Goal: Find specific fact: Find specific fact

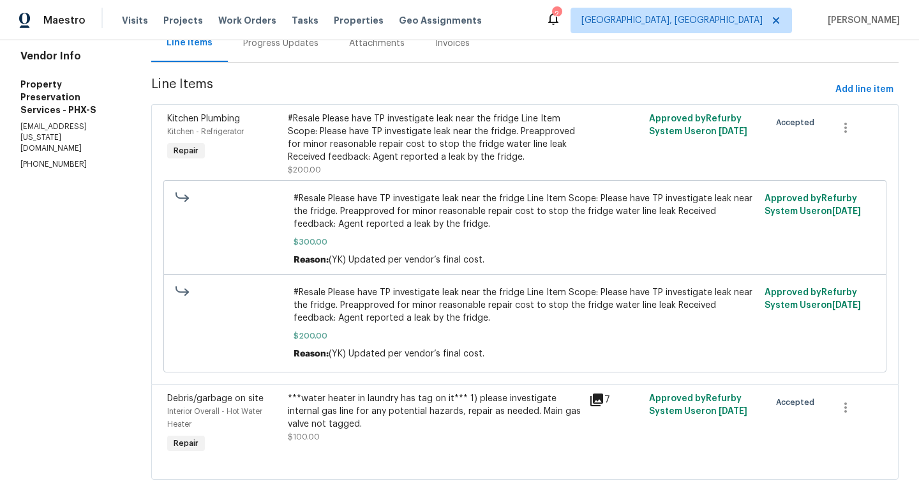
scroll to position [161, 0]
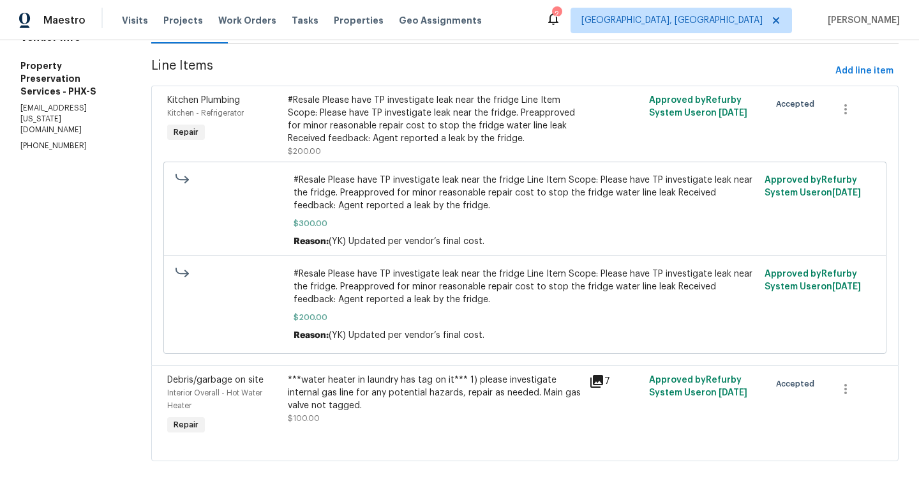
click at [596, 378] on icon at bounding box center [597, 381] width 13 height 13
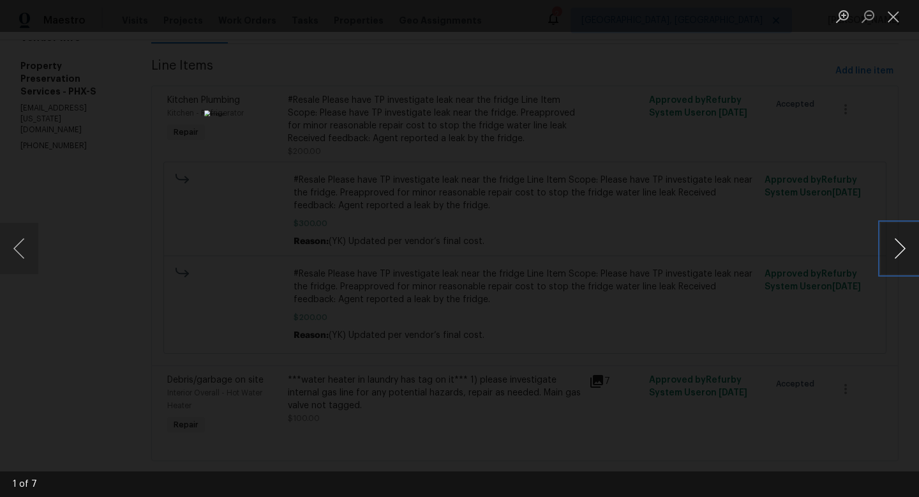
click at [896, 247] on button "Next image" at bounding box center [900, 248] width 38 height 51
click at [896, 248] on button "Next image" at bounding box center [900, 248] width 38 height 51
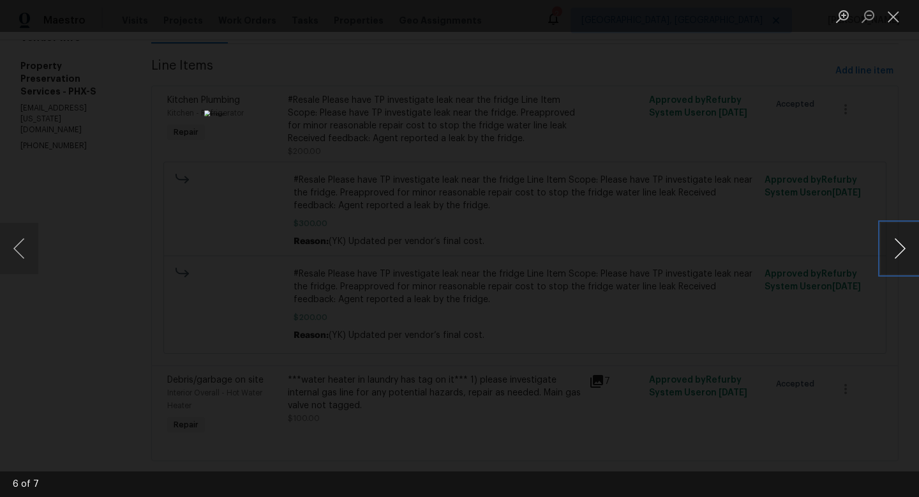
click at [896, 248] on button "Next image" at bounding box center [900, 248] width 38 height 51
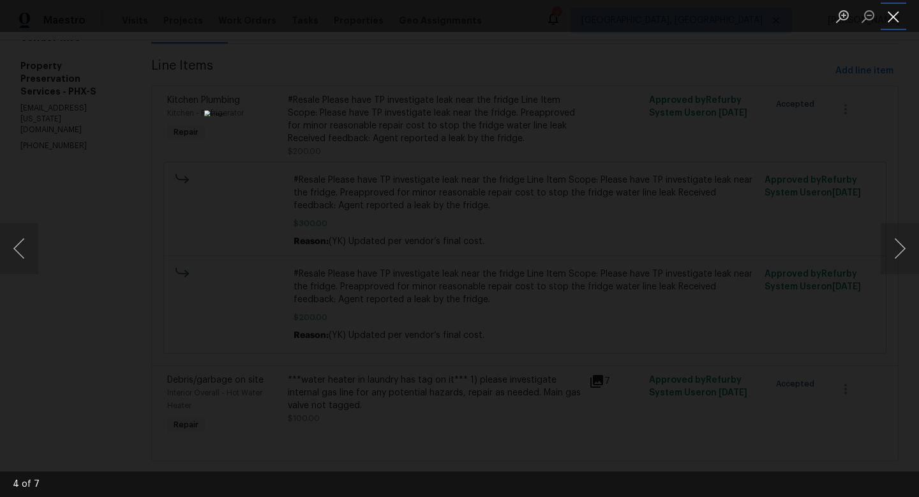
click at [889, 17] on button "Close lightbox" at bounding box center [894, 16] width 26 height 22
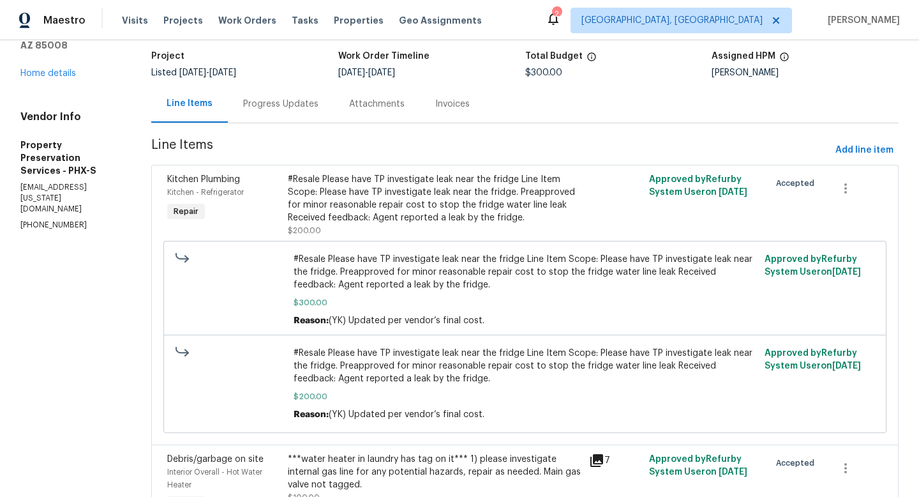
scroll to position [0, 0]
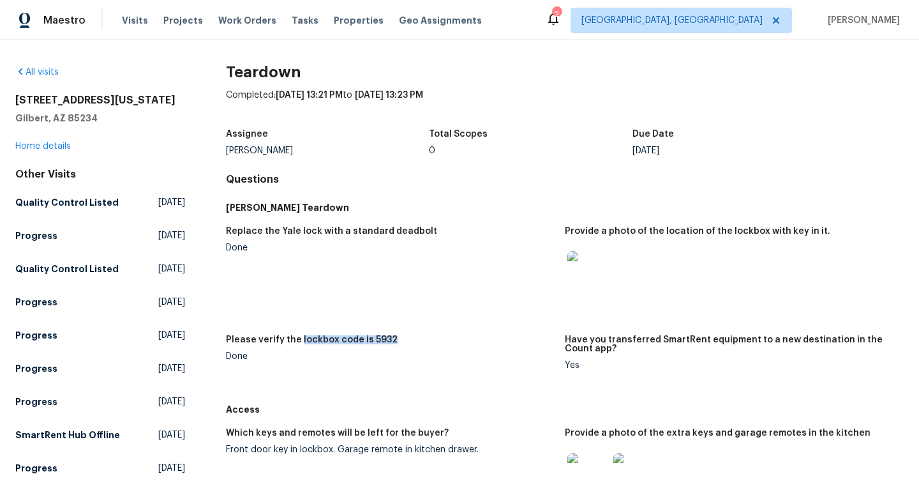
drag, startPoint x: 297, startPoint y: 338, endPoint x: 416, endPoint y: 343, distance: 119.5
click at [416, 343] on div "Please verify the lockbox code is 5932" at bounding box center [390, 343] width 329 height 17
copy h5 "lockbox code is 5932"
